Goal: Information Seeking & Learning: Check status

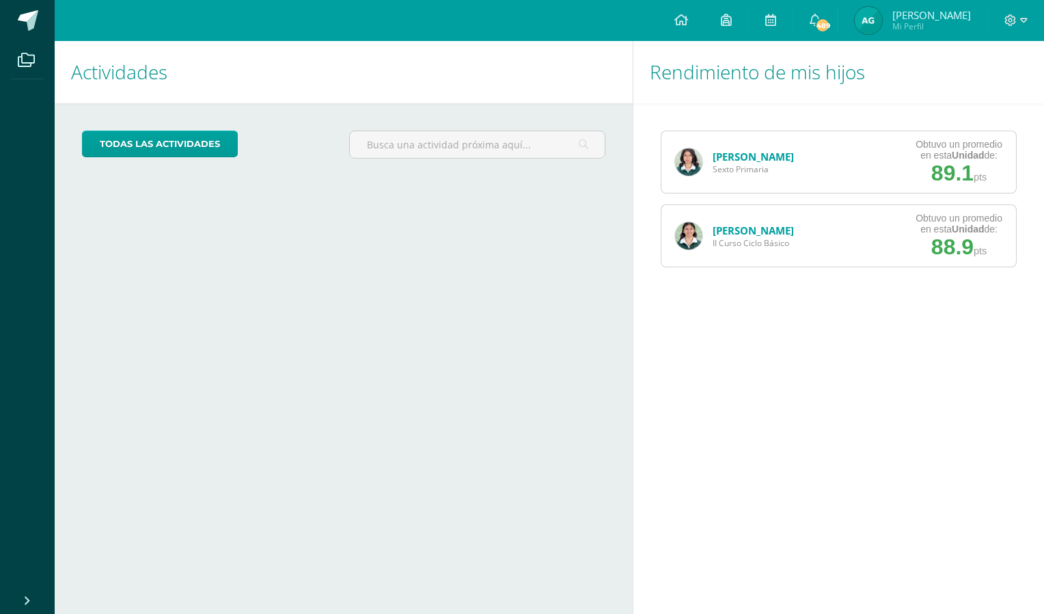
click at [882, 18] on img at bounding box center [868, 20] width 27 height 27
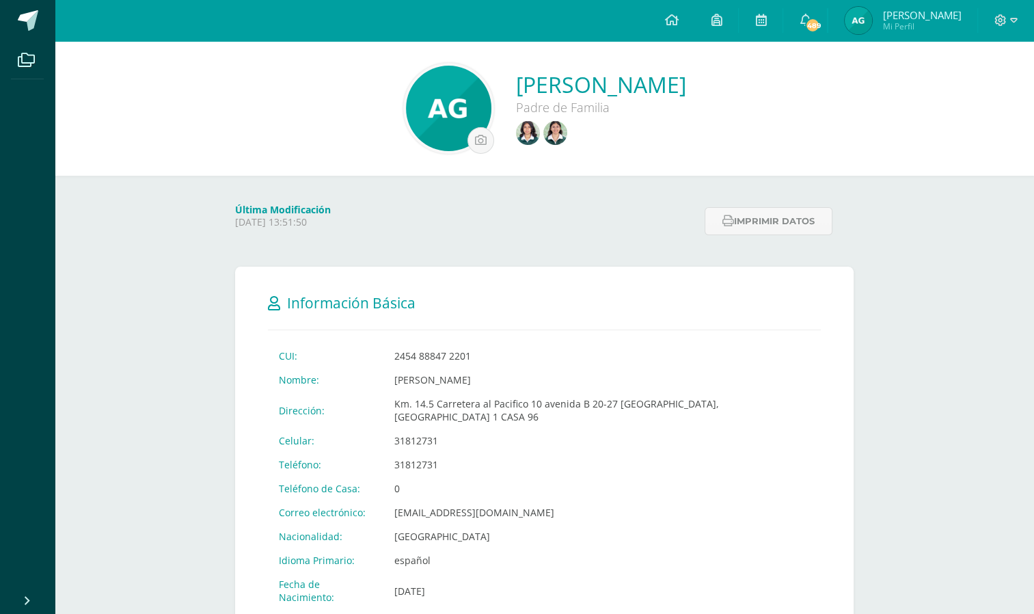
click at [543, 141] on img at bounding box center [555, 133] width 24 height 24
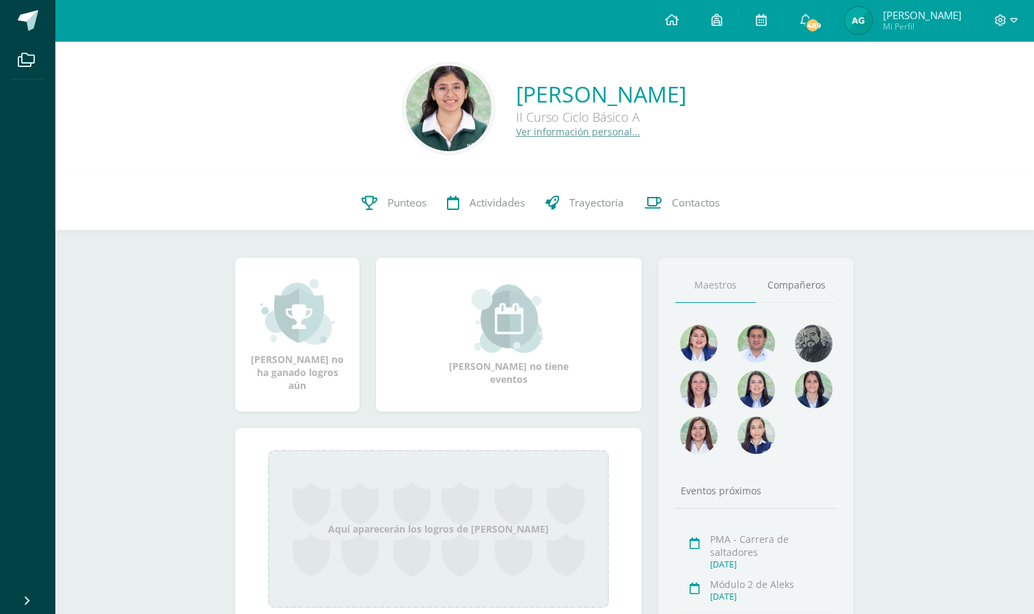
click at [405, 202] on span "Punteos" at bounding box center [407, 202] width 39 height 14
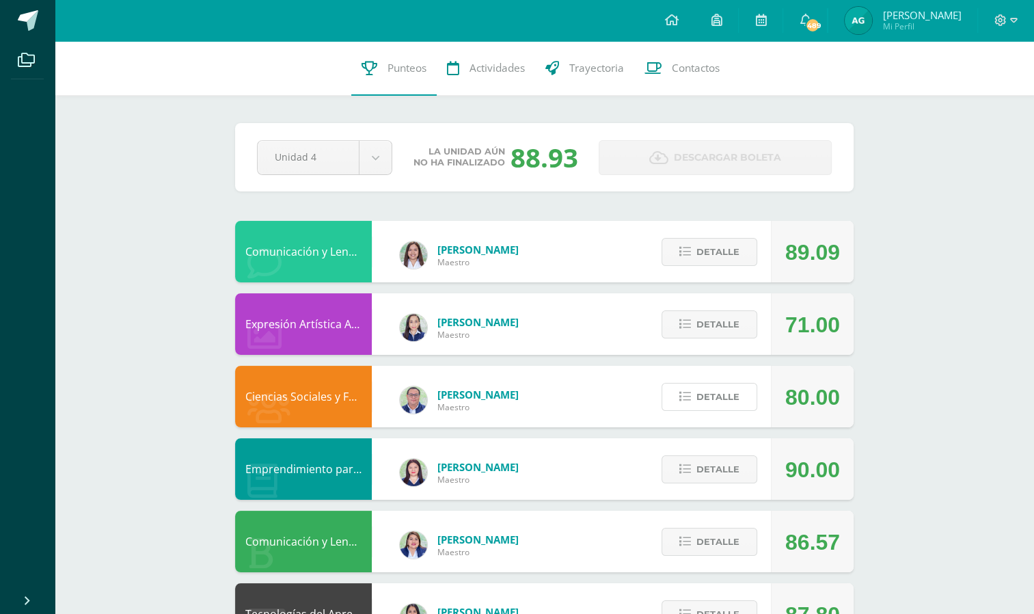
click at [744, 399] on button "Detalle" at bounding box center [710, 397] width 96 height 28
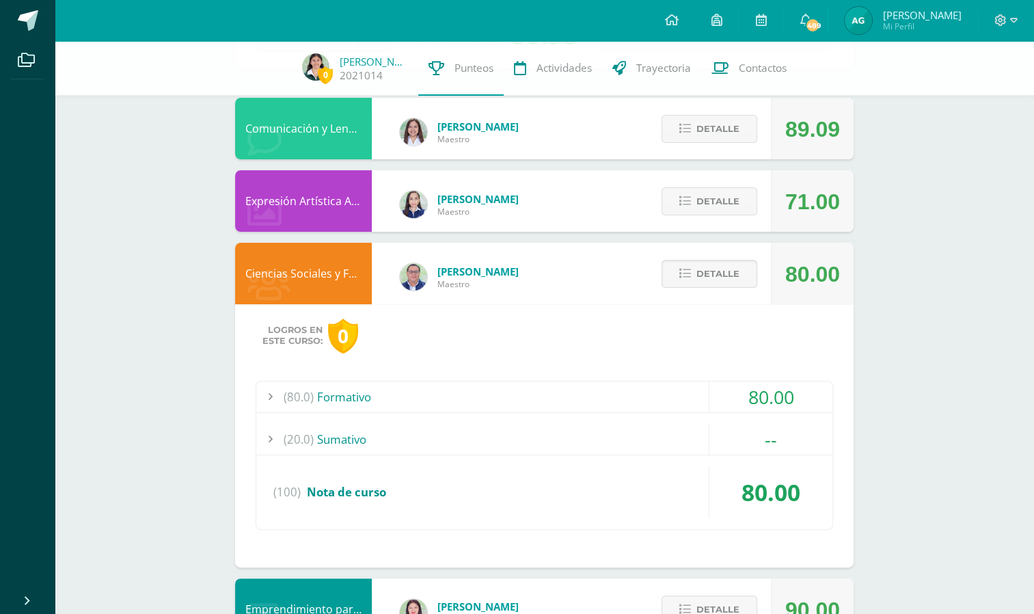
scroll to position [197, 0]
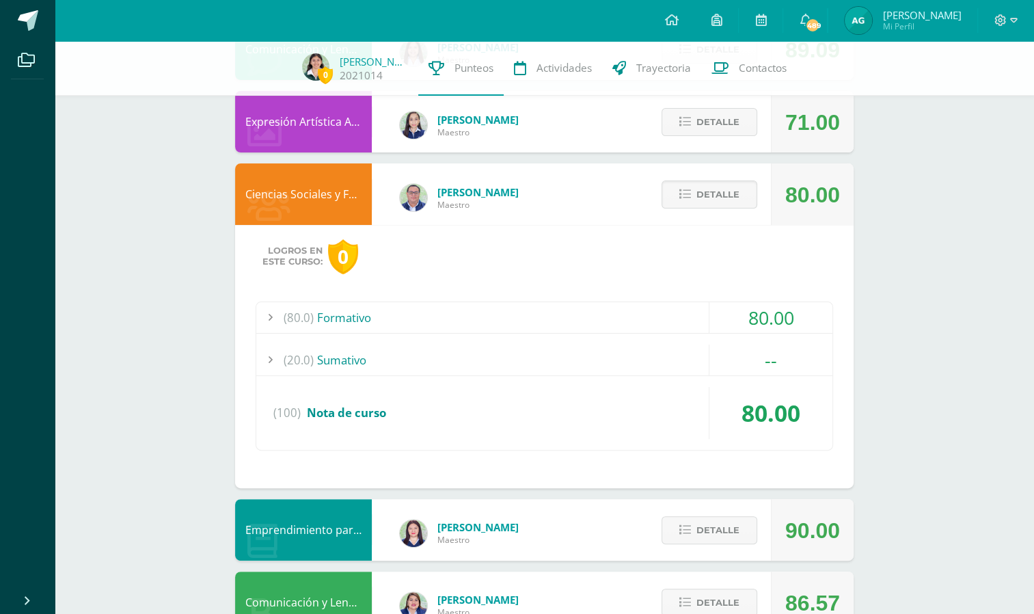
click at [703, 319] on div "(80.0) Formativo" at bounding box center [544, 317] width 576 height 31
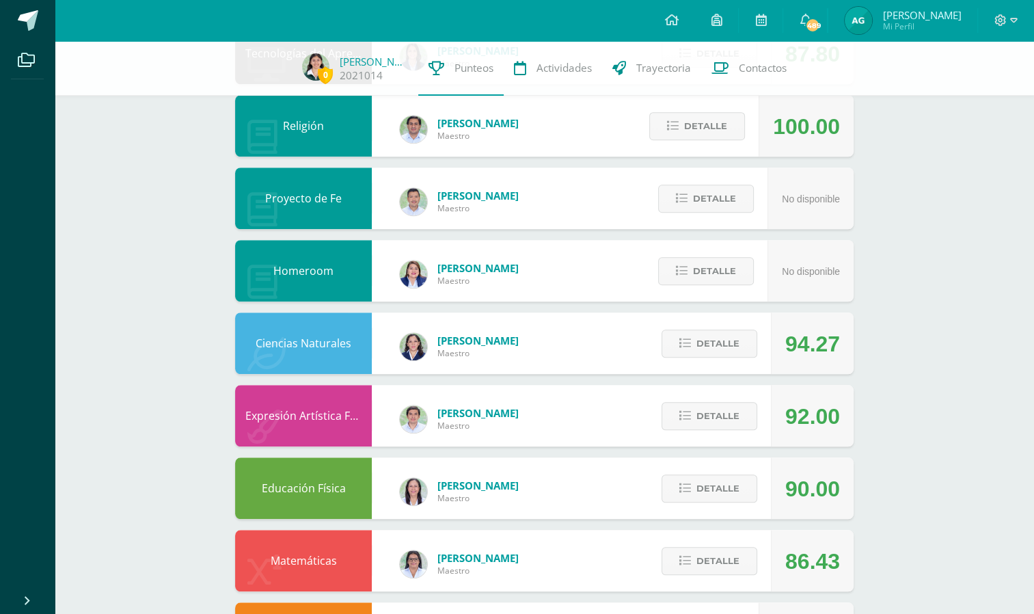
scroll to position [1080, 0]
click at [741, 492] on button "Detalle" at bounding box center [710, 488] width 96 height 28
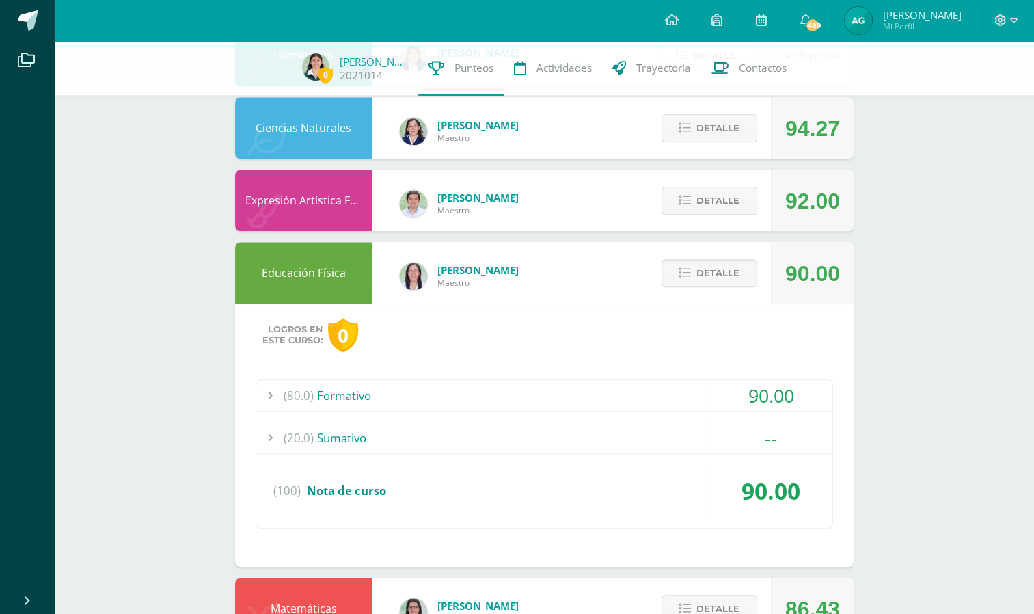
click at [754, 399] on div "90.00" at bounding box center [771, 395] width 123 height 31
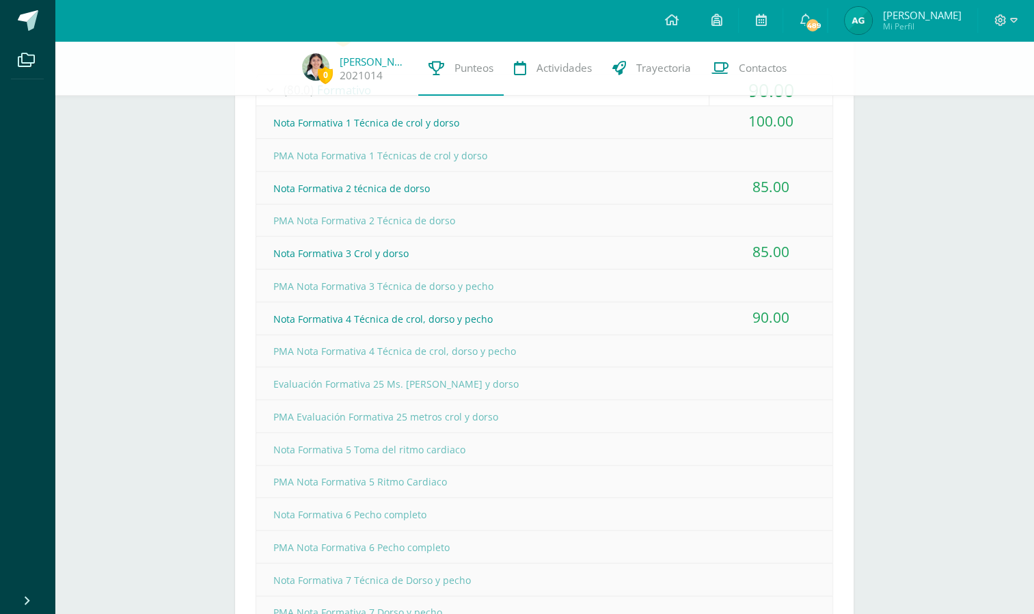
scroll to position [1340, 0]
